Goal: Task Accomplishment & Management: Use online tool/utility

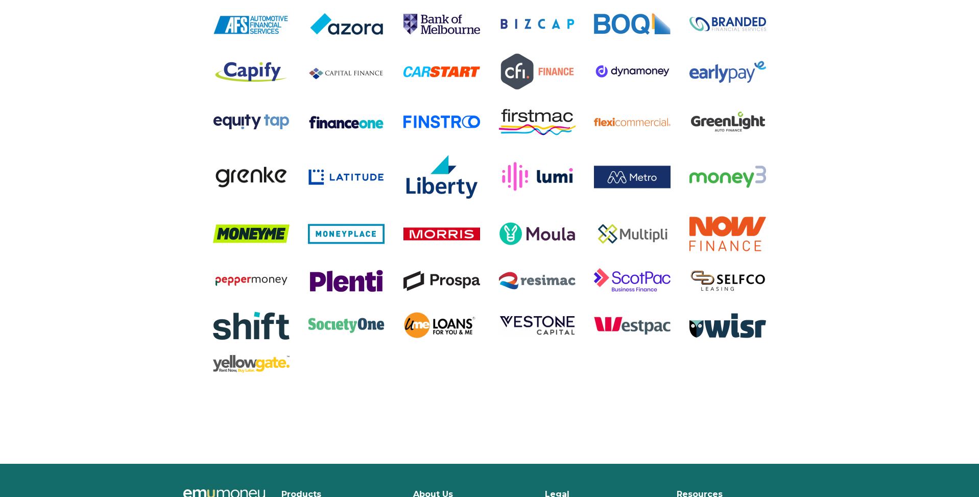
scroll to position [2124, 0]
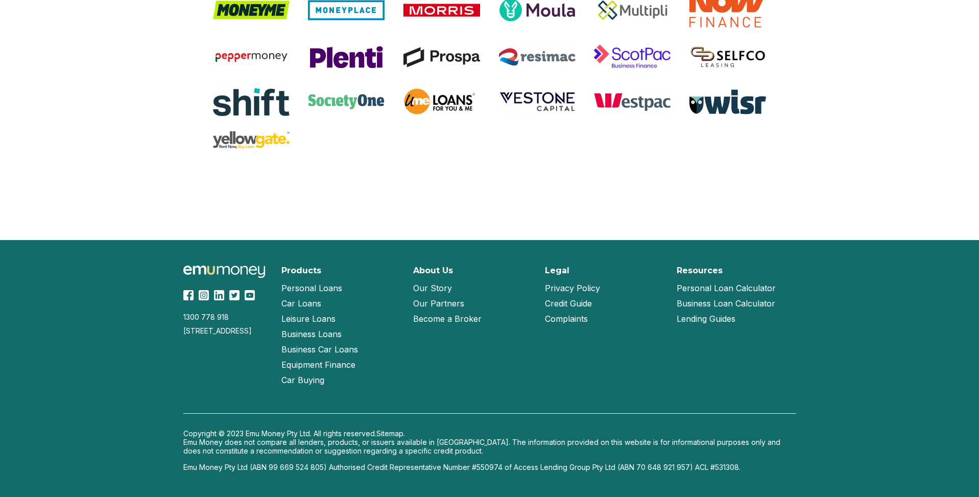
click at [430, 286] on link "Our Story" at bounding box center [432, 287] width 39 height 15
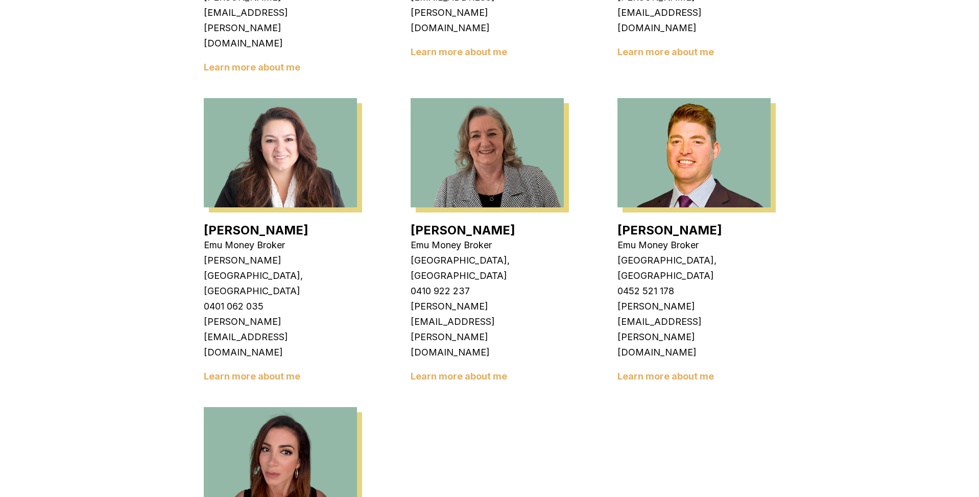
scroll to position [1501, 0]
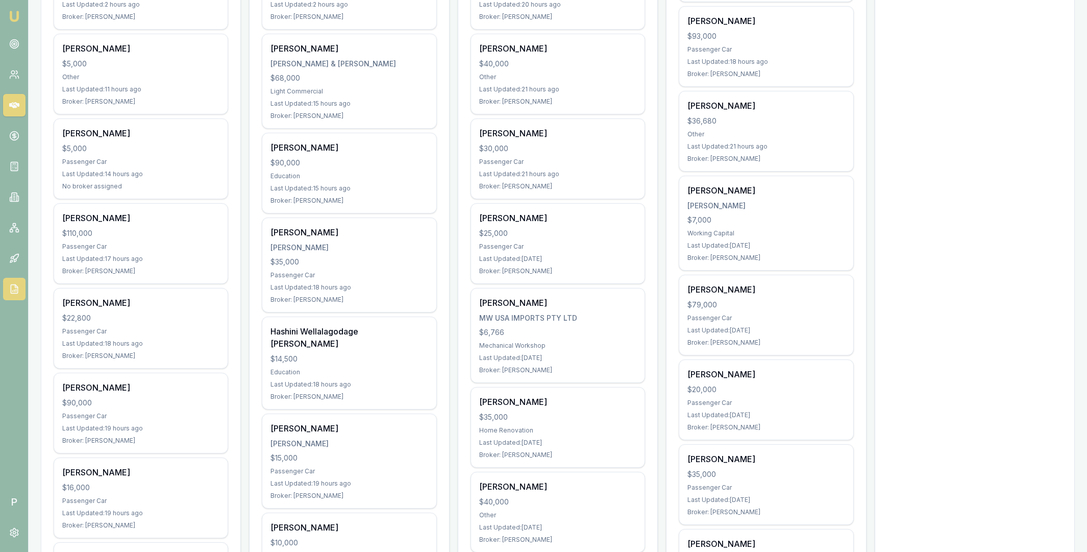
click at [14, 287] on icon at bounding box center [14, 289] width 10 height 10
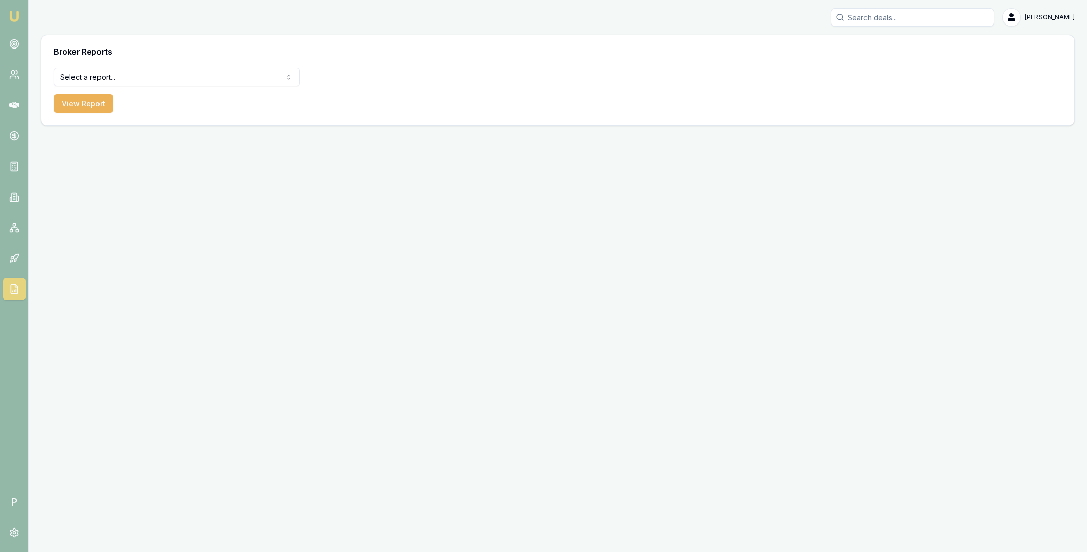
click at [120, 80] on html "Emu Broker P [PERSON_NAME] Toggle Menu Broker Reports Select a report... Equifa…" at bounding box center [543, 276] width 1087 height 552
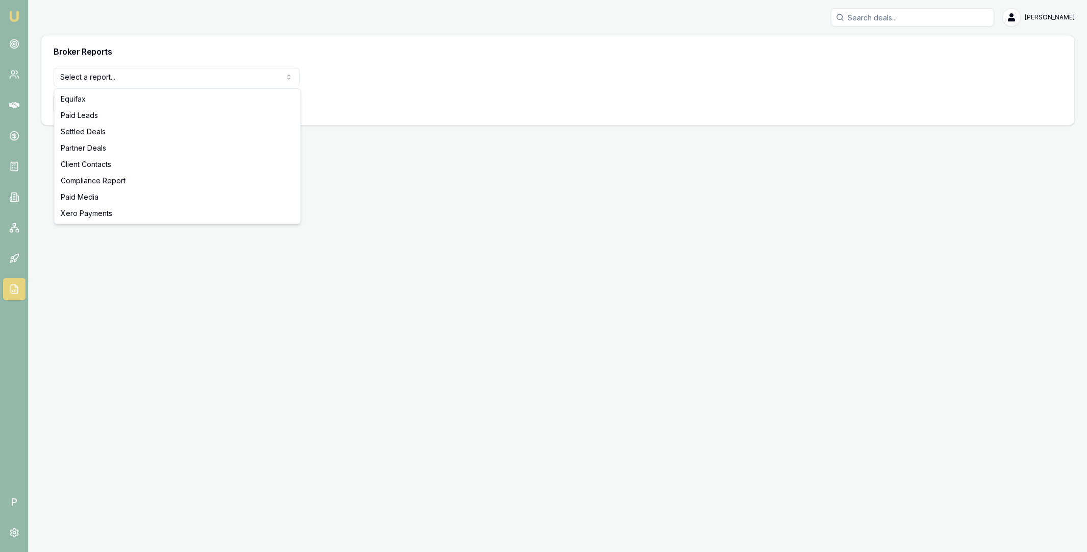
select select "settled-deals"
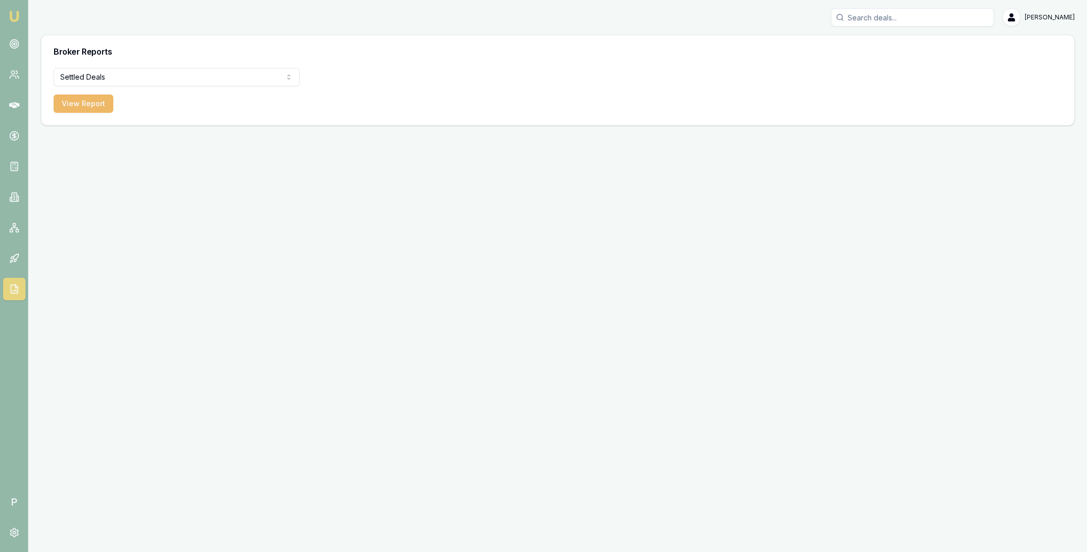
click at [90, 104] on button "View Report" at bounding box center [84, 103] width 60 height 18
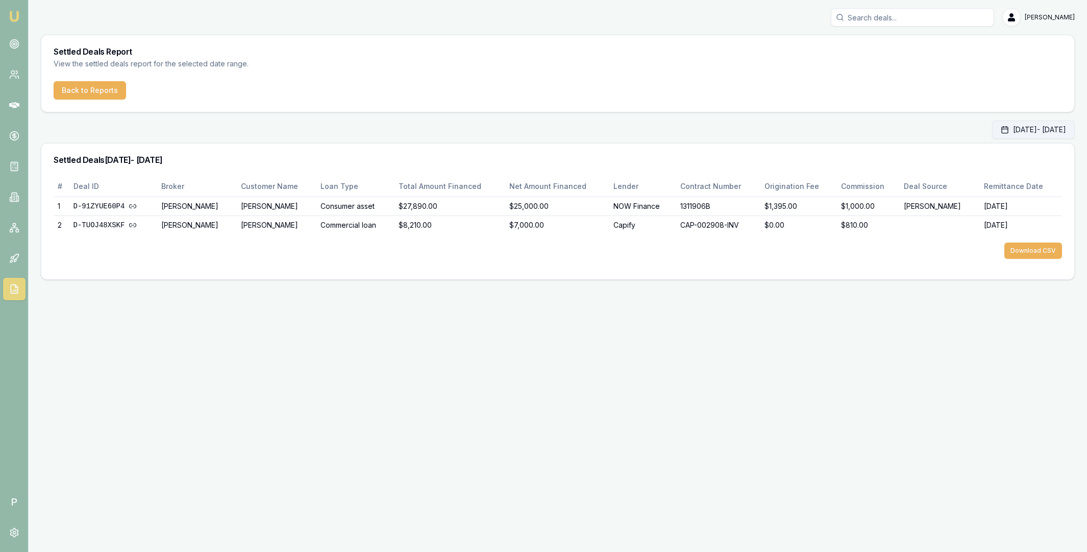
click at [998, 128] on button "[DATE] - [DATE]" at bounding box center [1033, 129] width 83 height 18
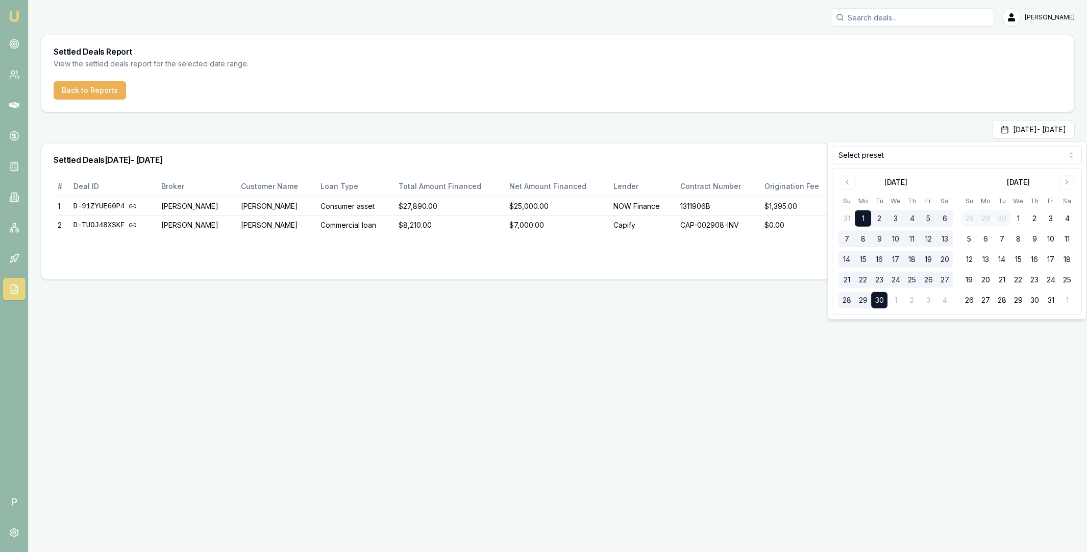
click at [899, 160] on html "Emu Broker P [PERSON_NAME] Toggle Menu Settled Deals Report View the settled de…" at bounding box center [543, 276] width 1087 height 552
click at [904, 158] on html "Emu Broker P [PERSON_NAME] Toggle Menu Settled Deals Report View the settled de…" at bounding box center [543, 276] width 1087 height 552
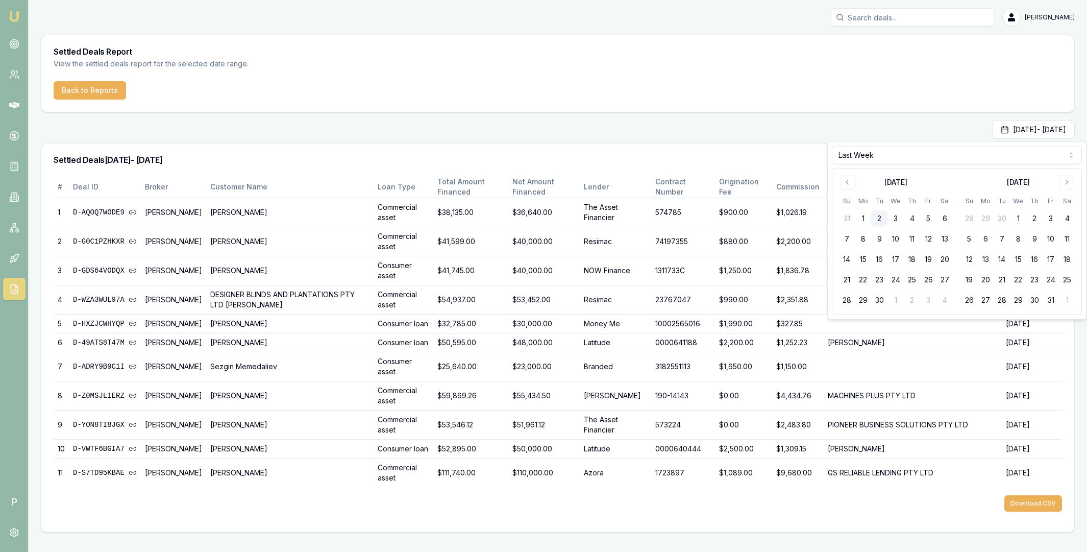
click at [888, 155] on html "Emu Broker P [PERSON_NAME] Toggle Menu Settled Deals Report View the settled de…" at bounding box center [543, 276] width 1087 height 552
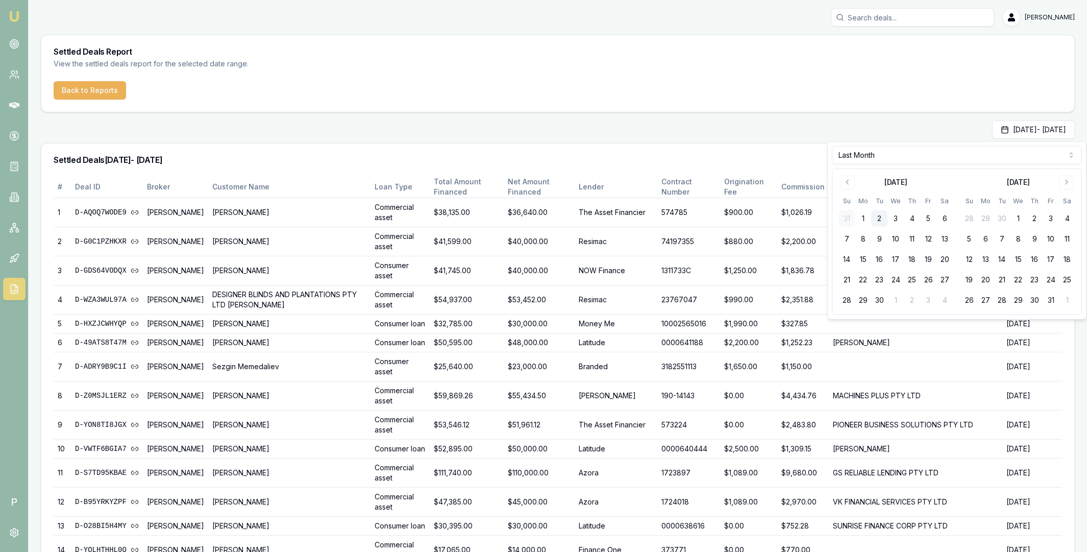
click at [803, 136] on div "[DATE] - [DATE]" at bounding box center [558, 129] width 1034 height 18
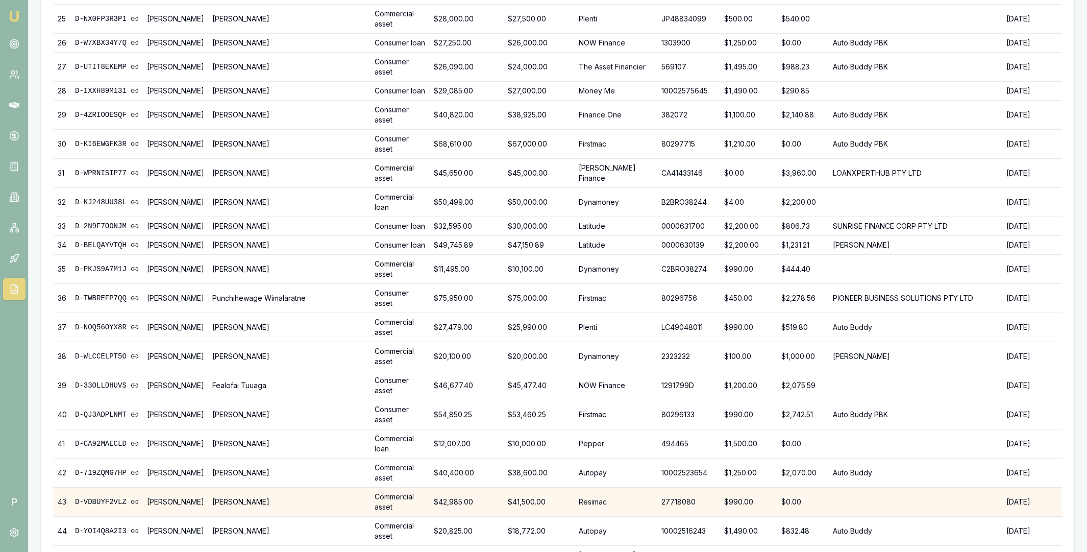
scroll to position [906, 0]
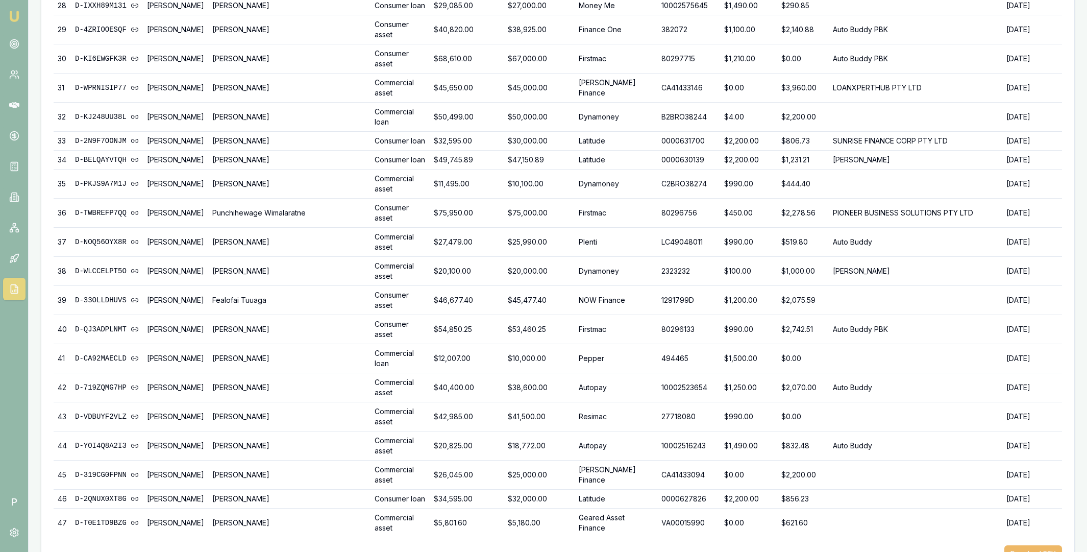
click at [1019, 545] on button "Download CSV" at bounding box center [1034, 553] width 58 height 16
